Goal: Task Accomplishment & Management: Use online tool/utility

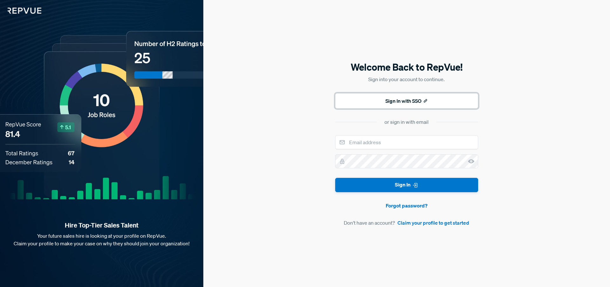
click at [403, 104] on button "Sign In with SSO" at bounding box center [406, 100] width 143 height 15
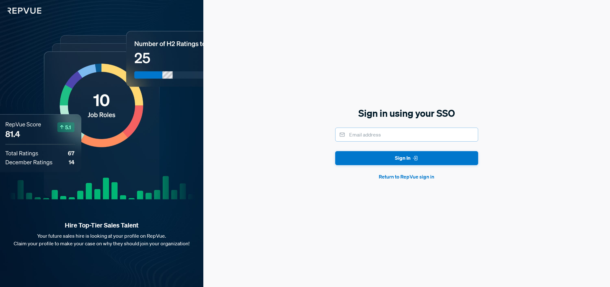
click at [386, 137] on input "email" at bounding box center [406, 135] width 143 height 14
type input "anil.raj@upkeep.com"
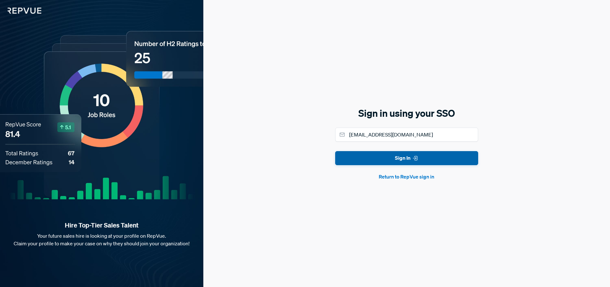
click at [395, 161] on button "Sign In" at bounding box center [406, 158] width 143 height 14
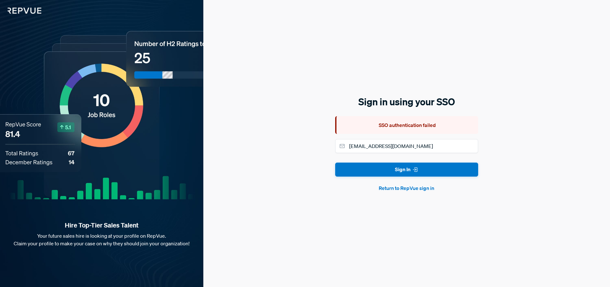
click at [398, 191] on button "Return to RepVue sign in" at bounding box center [406, 188] width 143 height 8
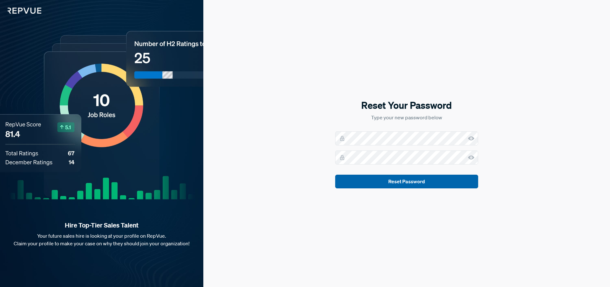
click at [411, 179] on button "Reset Password" at bounding box center [406, 182] width 143 height 14
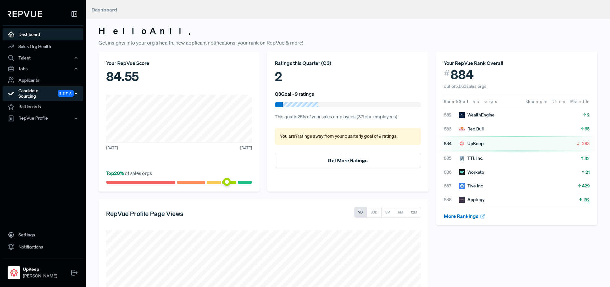
click at [39, 92] on div "Candidate Sourcing Beta" at bounding box center [43, 93] width 81 height 15
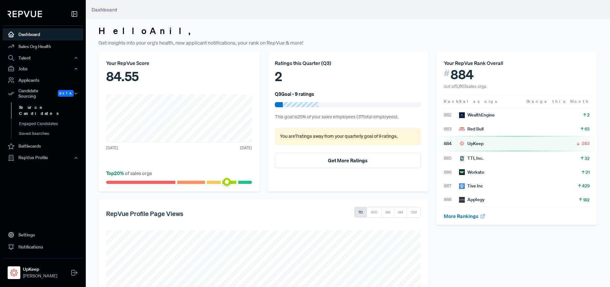
click at [40, 107] on link "Source Candidates" at bounding box center [51, 110] width 81 height 16
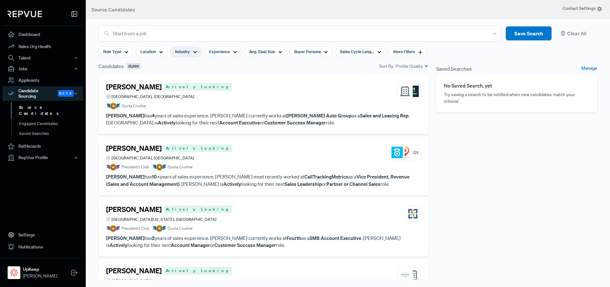
click at [180, 54] on span "Industry" at bounding box center [182, 52] width 15 height 6
click at [314, 84] on div "[PERSON_NAME] Actively Looking [GEOGRAPHIC_DATA], [GEOGRAPHIC_DATA]" at bounding box center [263, 91] width 315 height 17
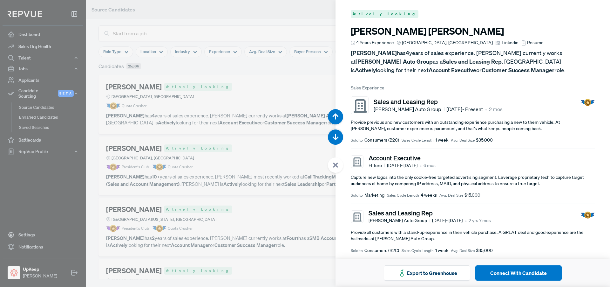
click at [328, 12] on div at bounding box center [305, 143] width 610 height 287
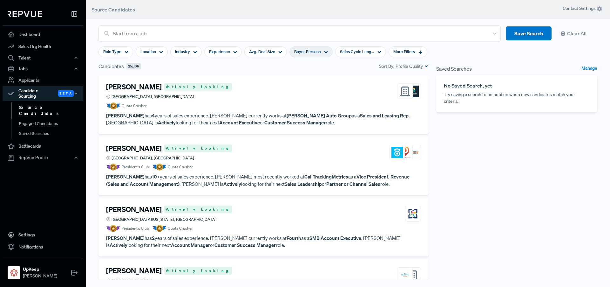
click at [322, 53] on div "Buyer Persona" at bounding box center [311, 51] width 43 height 11
click at [189, 54] on span "Industry" at bounding box center [182, 52] width 15 height 6
click at [304, 56] on div "Buyer Persona" at bounding box center [311, 51] width 43 height 11
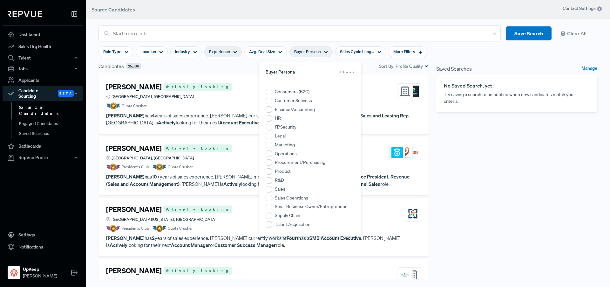
click at [216, 54] on span "Experience" at bounding box center [219, 52] width 21 height 6
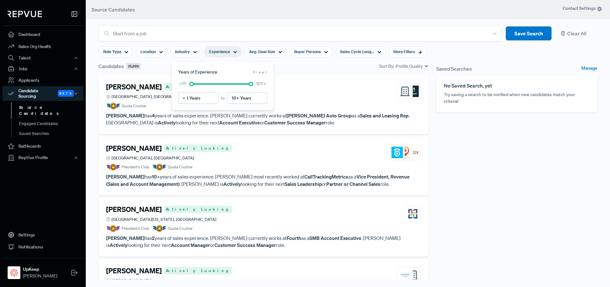
click at [188, 58] on section "Role Type Location Industry Experience Avg. Deal Size Buyer Persona Sales Cycle…" at bounding box center [263, 51] width 329 height 21
click at [188, 56] on div "Industry" at bounding box center [185, 51] width 31 height 11
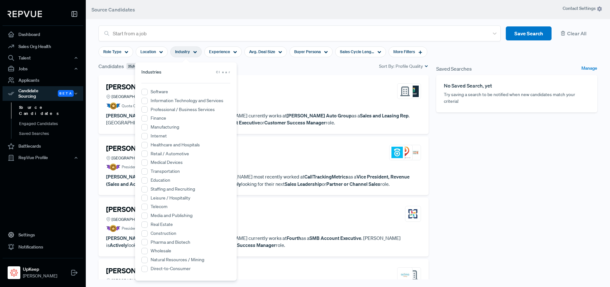
click at [151, 88] on label "Software" at bounding box center [159, 91] width 17 height 7
click at [148, 89] on input "Software" at bounding box center [144, 92] width 6 height 6
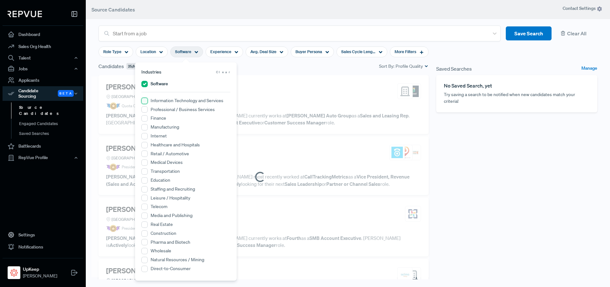
click at [146, 101] on Services "Information Technology and Services" at bounding box center [144, 101] width 6 height 6
click at [146, 107] on Services "Professional / Business Services" at bounding box center [144, 109] width 6 height 6
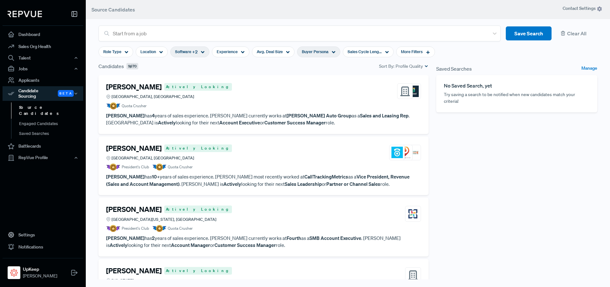
click at [308, 50] on span "Buyer Persona" at bounding box center [315, 52] width 27 height 6
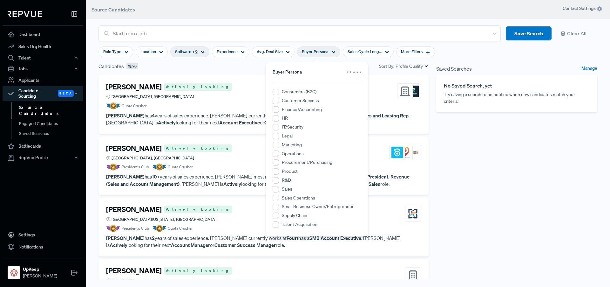
click at [376, 95] on div "[PERSON_NAME] Actively Looking [GEOGRAPHIC_DATA], [GEOGRAPHIC_DATA]" at bounding box center [263, 91] width 315 height 17
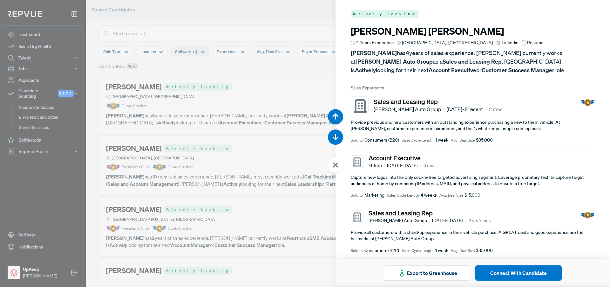
click at [324, 84] on div at bounding box center [305, 143] width 610 height 287
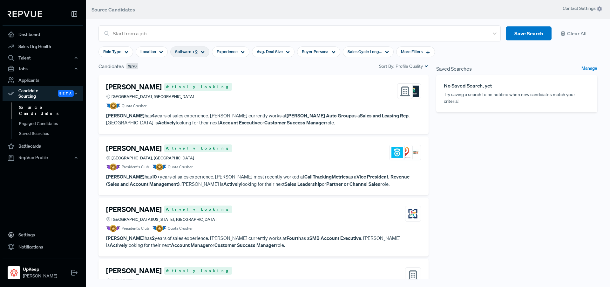
click at [142, 95] on span "[GEOGRAPHIC_DATA], [GEOGRAPHIC_DATA]" at bounding box center [153, 96] width 83 height 6
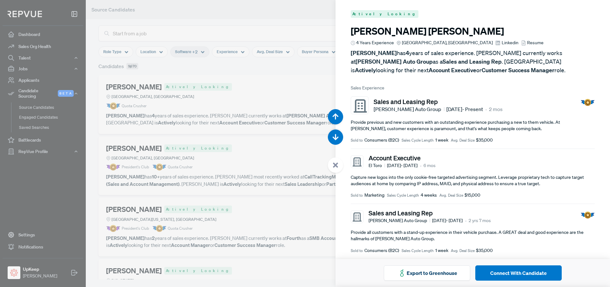
click at [528, 43] on span "Resume" at bounding box center [536, 42] width 17 height 7
click at [297, 97] on div at bounding box center [305, 143] width 610 height 287
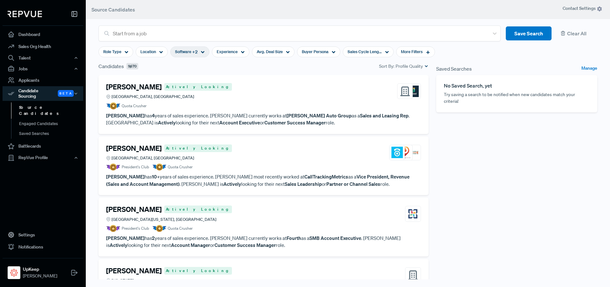
click at [216, 97] on div "[PERSON_NAME] Actively Looking [GEOGRAPHIC_DATA], [GEOGRAPHIC_DATA]" at bounding box center [263, 91] width 315 height 17
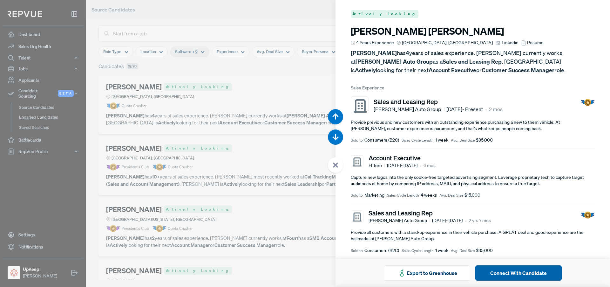
click at [505, 272] on button "Connect With Candidate" at bounding box center [519, 272] width 86 height 15
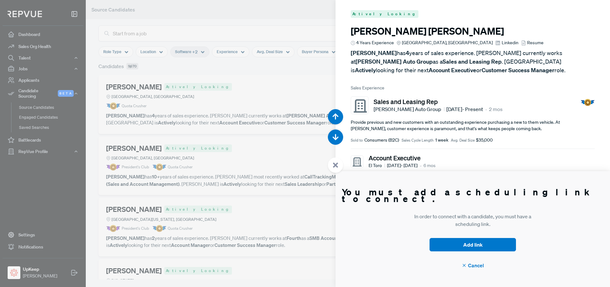
click at [175, 32] on div at bounding box center [305, 143] width 610 height 287
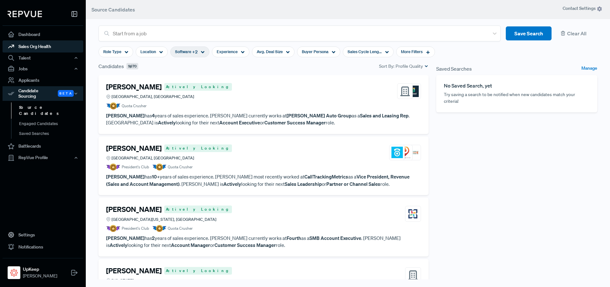
click at [42, 43] on link "Sales Org Health" at bounding box center [43, 46] width 81 height 12
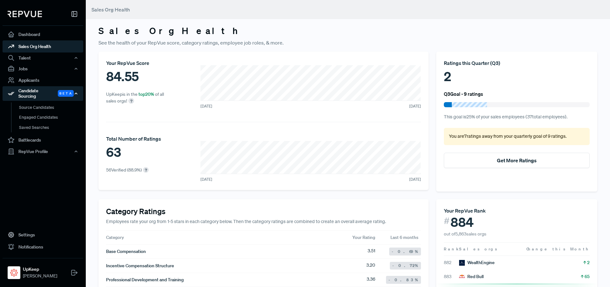
click at [38, 94] on div "Candidate Sourcing Beta" at bounding box center [43, 93] width 81 height 15
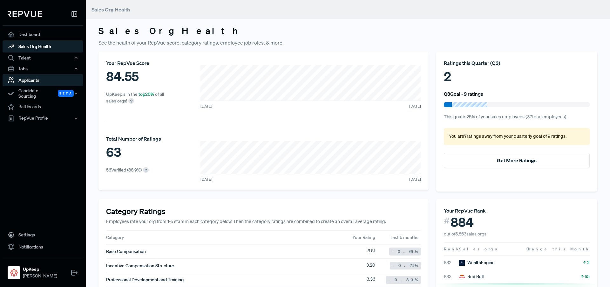
click at [27, 82] on link "Applicants" at bounding box center [43, 80] width 81 height 12
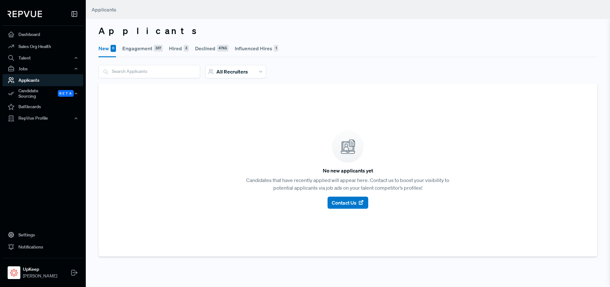
click at [152, 73] on input "search" at bounding box center [149, 71] width 101 height 12
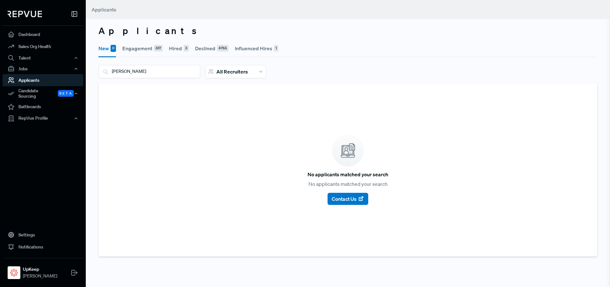
type input "[PERSON_NAME]"
click at [46, 90] on div "Candidate Sourcing Beta" at bounding box center [43, 93] width 81 height 15
click at [50, 102] on link "Source Candidates" at bounding box center [51, 110] width 81 height 16
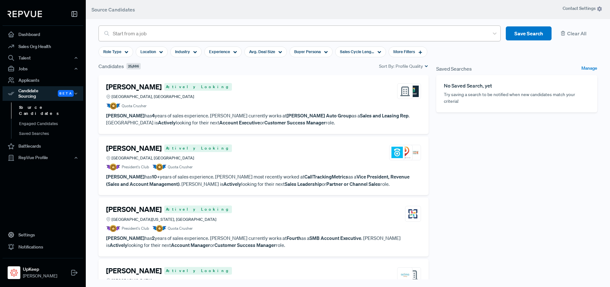
click at [227, 36] on div at bounding box center [299, 33] width 373 height 9
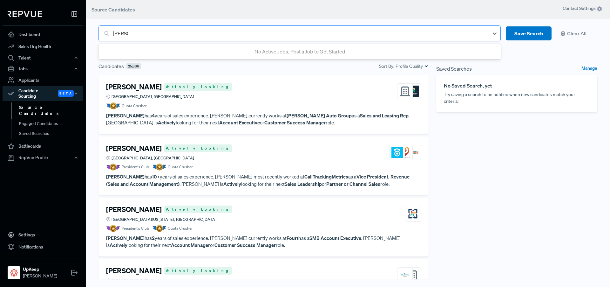
type input "[PERSON_NAME]"
click at [136, 36] on div at bounding box center [299, 33] width 373 height 9
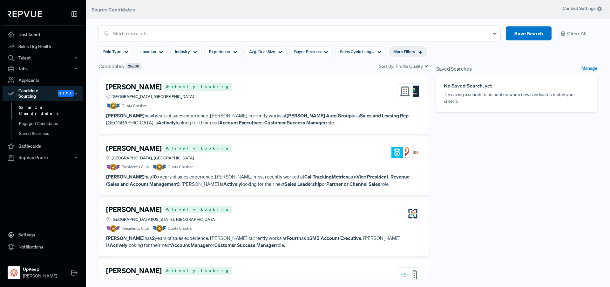
click at [408, 53] on span "More Filters" at bounding box center [405, 52] width 22 height 6
click at [390, 86] on input "search" at bounding box center [406, 85] width 89 height 10
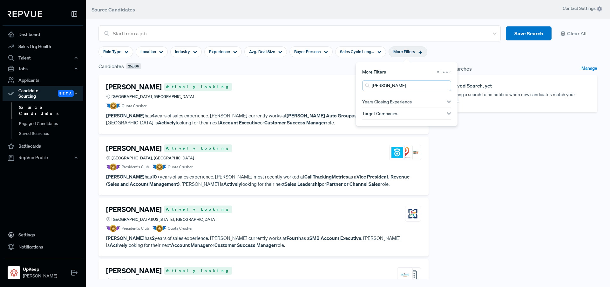
type input "[PERSON_NAME]"
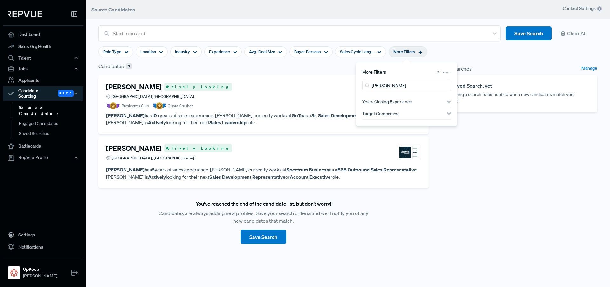
click at [254, 69] on div "Candidates 2 Sort By: Profile Quality" at bounding box center [264, 66] width 330 height 8
click at [414, 95] on img at bounding box center [413, 91] width 11 height 11
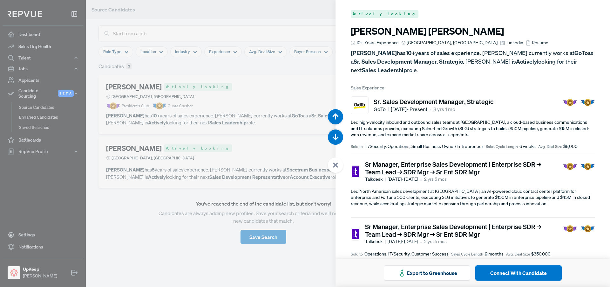
click at [24, 161] on div at bounding box center [305, 143] width 610 height 287
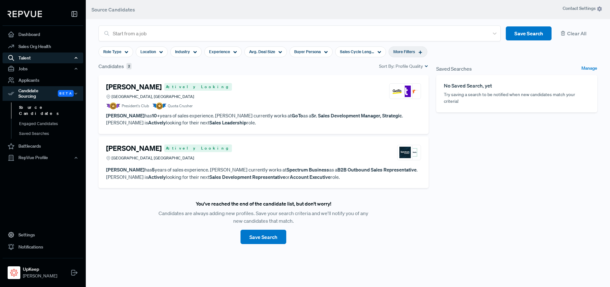
click at [73, 57] on div "Talent" at bounding box center [43, 57] width 81 height 11
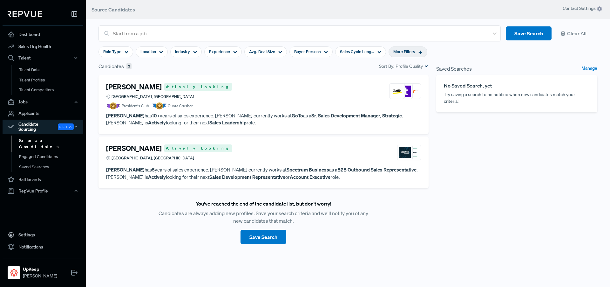
click at [272, 100] on div "[PERSON_NAME] Actively Looking Greater [GEOGRAPHIC_DATA], [GEOGRAPHIC_DATA]" at bounding box center [263, 91] width 315 height 17
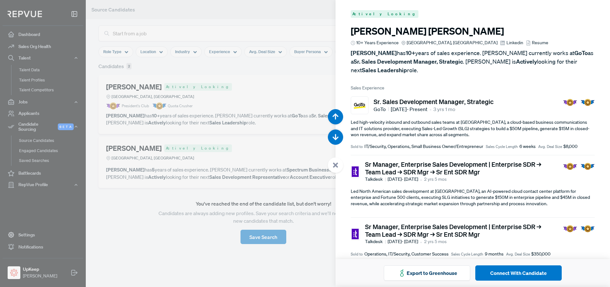
click at [201, 82] on div at bounding box center [305, 143] width 610 height 287
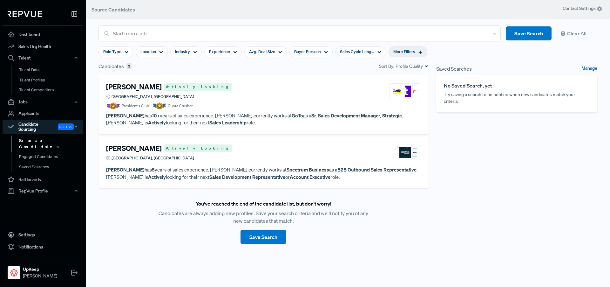
click at [595, 70] on link "Manage" at bounding box center [590, 69] width 16 height 8
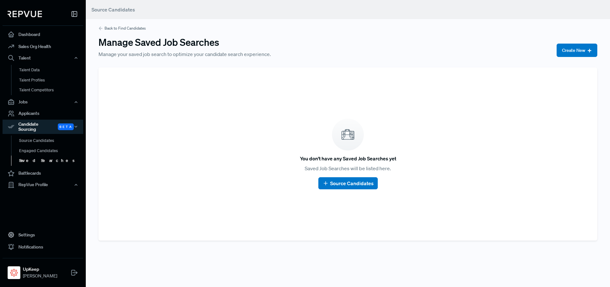
click at [100, 31] on link "Back to Find Candidates" at bounding box center [122, 28] width 47 height 6
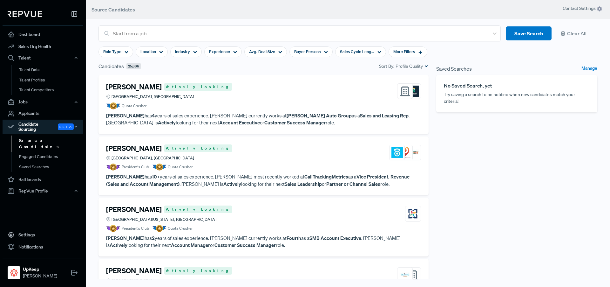
click at [427, 67] on icon at bounding box center [426, 66] width 4 height 4
click at [334, 93] on div "[PERSON_NAME] Actively Looking [GEOGRAPHIC_DATA], [GEOGRAPHIC_DATA]" at bounding box center [263, 91] width 315 height 17
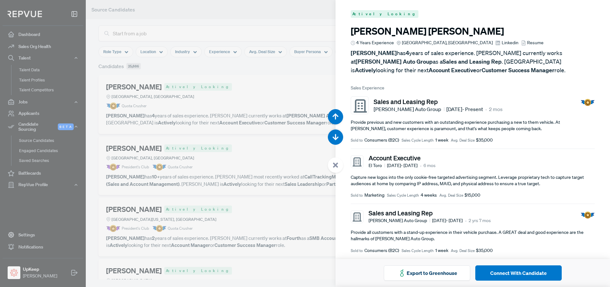
click at [245, 83] on div at bounding box center [305, 143] width 610 height 287
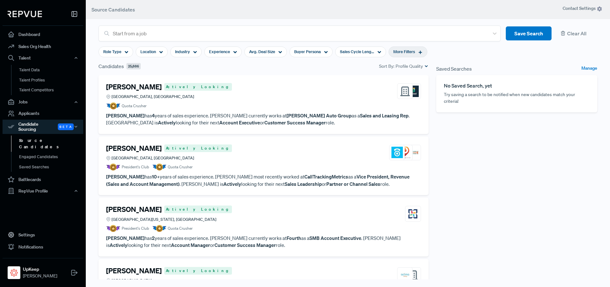
click at [419, 55] on div "More Filters" at bounding box center [408, 51] width 39 height 11
click at [354, 83] on div "[PERSON_NAME] Actively Looking [GEOGRAPHIC_DATA], [GEOGRAPHIC_DATA]" at bounding box center [263, 91] width 315 height 17
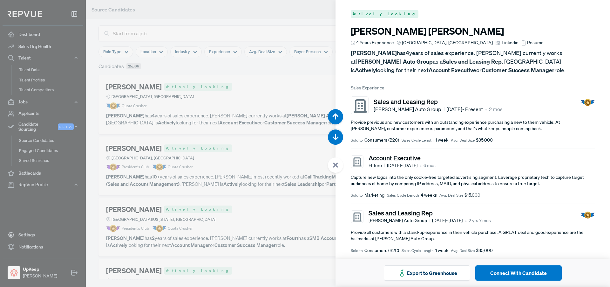
click at [279, 93] on div at bounding box center [305, 143] width 610 height 287
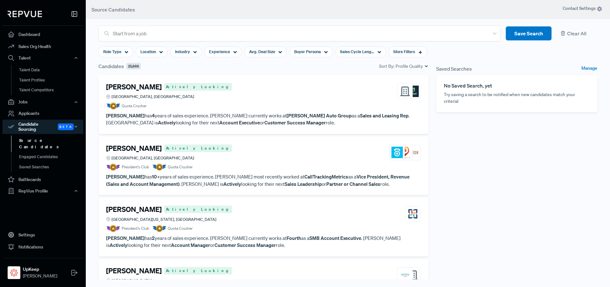
click at [477, 96] on p "Try saving a search to be notified when new candidates match your criteria!" at bounding box center [517, 97] width 146 height 13
click at [590, 67] on link "Manage" at bounding box center [590, 69] width 16 height 8
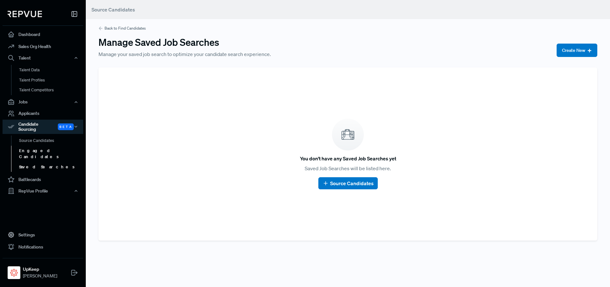
click at [40, 147] on link "Engaged Candidates" at bounding box center [51, 154] width 81 height 16
